Goal: Task Accomplishment & Management: Use online tool/utility

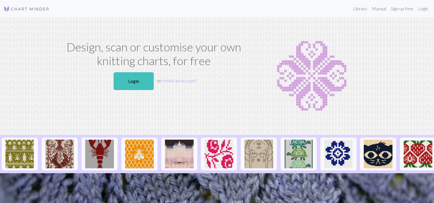
click at [135, 91] on p "Login or create an account" at bounding box center [154, 81] width 183 height 22
click at [134, 86] on link "Login" at bounding box center [134, 81] width 40 height 18
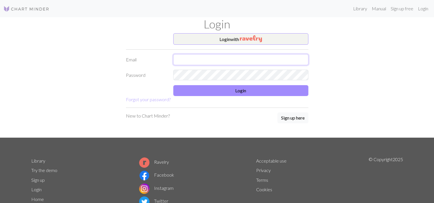
type input "[EMAIL_ADDRESS][DOMAIN_NAME]"
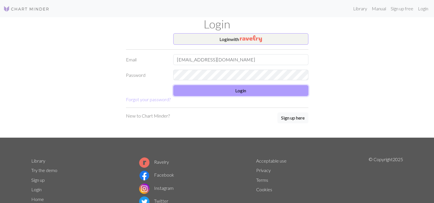
click at [201, 91] on button "Login" at bounding box center [240, 90] width 135 height 11
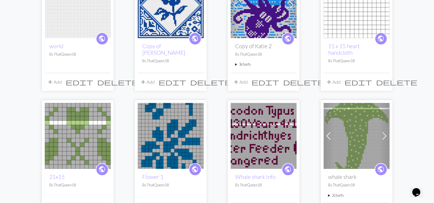
scroll to position [116, 0]
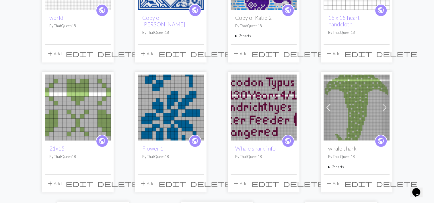
click at [349, 84] on img at bounding box center [357, 108] width 66 height 66
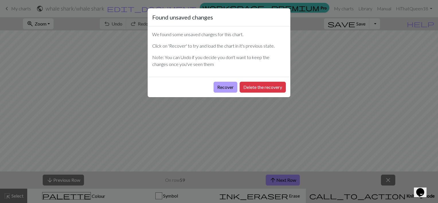
click at [229, 85] on button "Recover" at bounding box center [226, 87] width 24 height 11
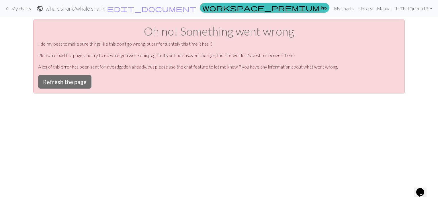
click at [7, 10] on span "keyboard_arrow_left" at bounding box center [6, 9] width 7 height 8
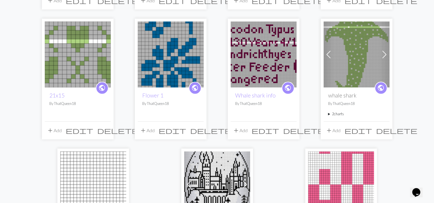
scroll to position [169, 0]
click at [378, 46] on img at bounding box center [357, 55] width 66 height 66
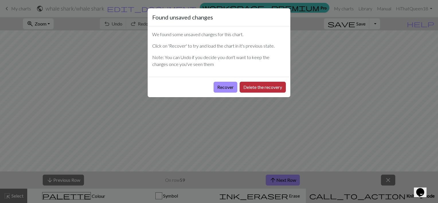
click at [247, 85] on button "Delete the recovery" at bounding box center [263, 87] width 46 height 11
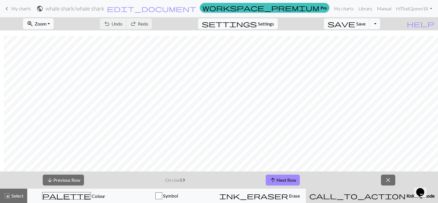
scroll to position [5, 4]
click at [46, 26] on span "Zoom" at bounding box center [41, 23] width 12 height 5
click at [53, 53] on button "Fit height" at bounding box center [46, 54] width 45 height 9
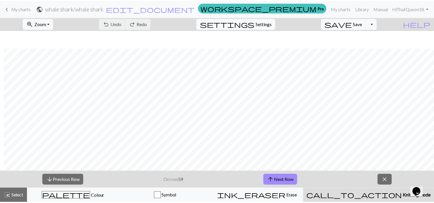
scroll to position [104, 4]
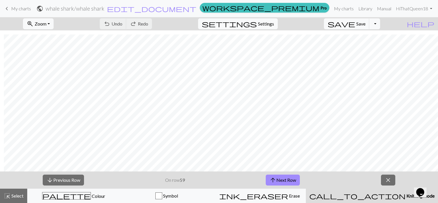
click at [4, 11] on span "keyboard_arrow_left" at bounding box center [6, 9] width 7 height 8
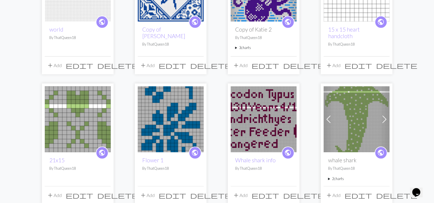
scroll to position [104, 0]
click at [257, 110] on img at bounding box center [264, 119] width 66 height 66
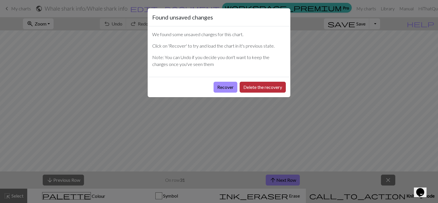
click at [273, 92] on button "Delete the recovery" at bounding box center [263, 87] width 46 height 11
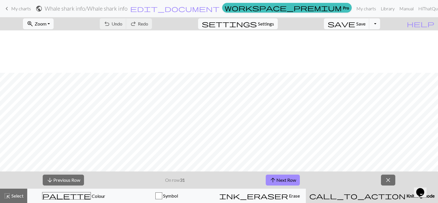
scroll to position [34, 0]
